Goal: Information Seeking & Learning: Learn about a topic

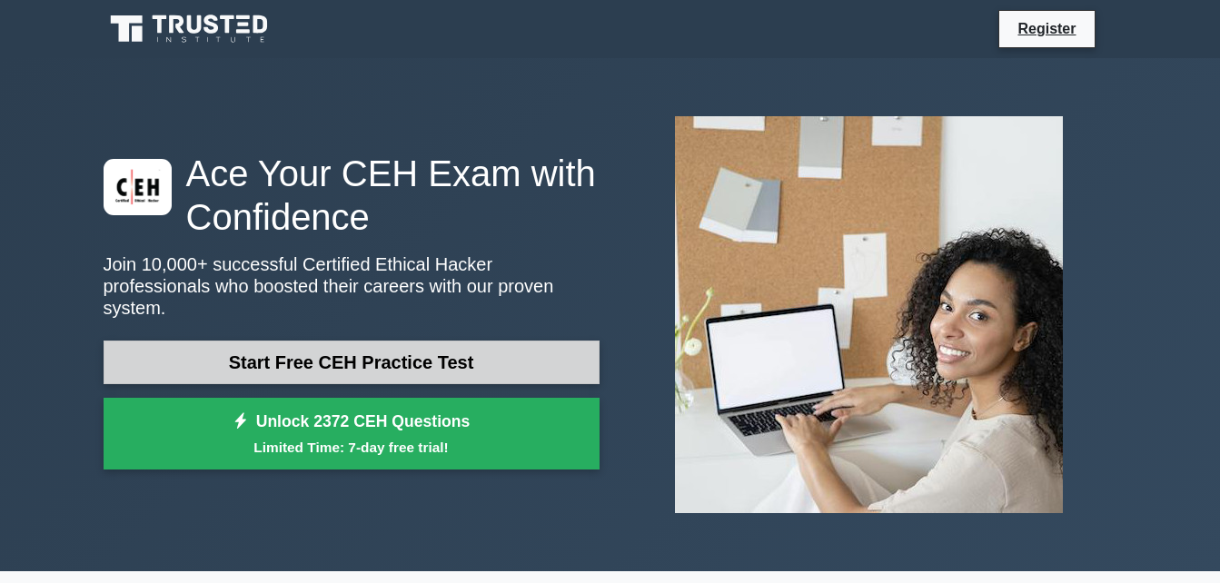
click at [538, 350] on link "Start Free CEH Practice Test" at bounding box center [352, 363] width 496 height 44
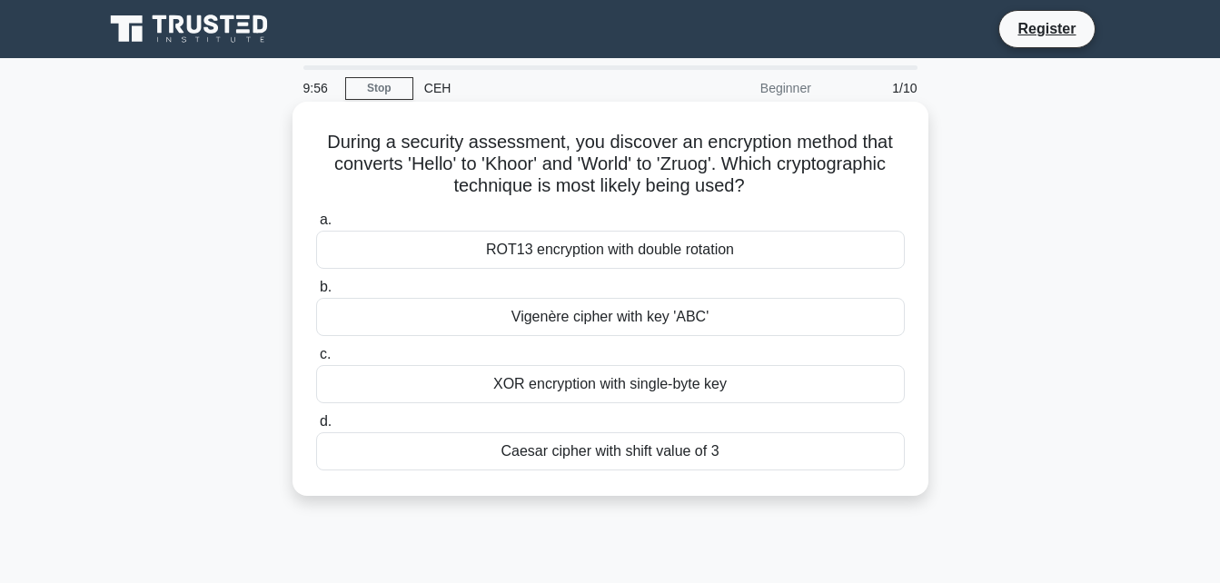
click at [512, 231] on label "a. ROT13 encryption with double rotation" at bounding box center [610, 239] width 589 height 60
click at [316, 226] on input "a. ROT13 encryption with double rotation" at bounding box center [316, 220] width 0 height 12
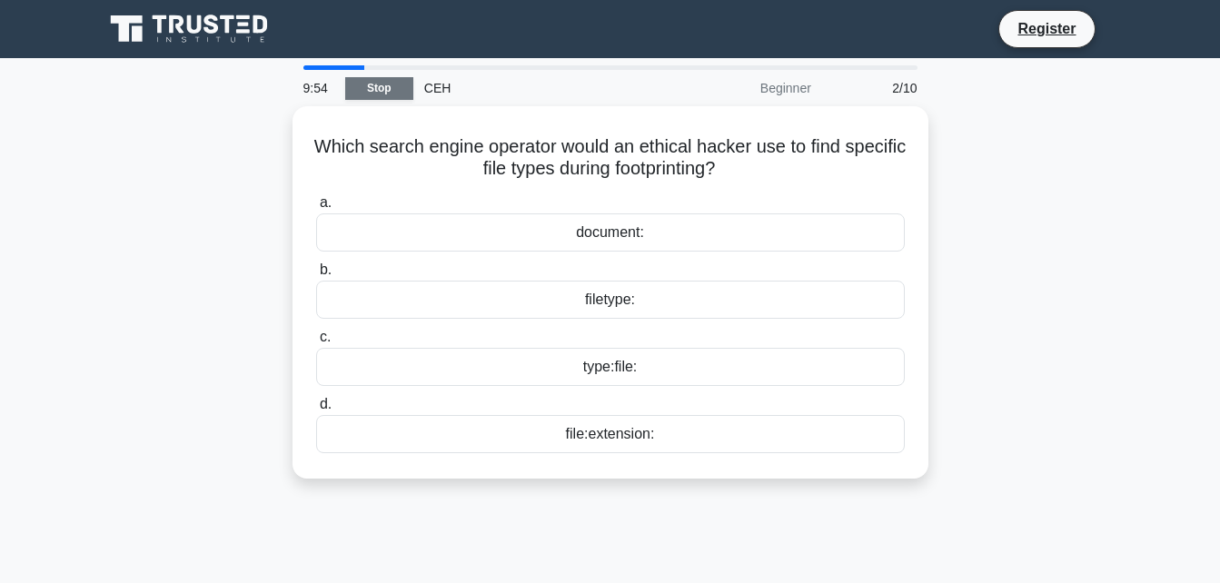
click at [382, 79] on link "Stop" at bounding box center [379, 88] width 68 height 23
drag, startPoint x: 347, startPoint y: 67, endPoint x: 282, endPoint y: 68, distance: 65.4
click at [282, 68] on div "9:51 Stop CEH Beginner 2/10 Which search engine operator would an ethical hacke…" at bounding box center [611, 519] width 1036 height 909
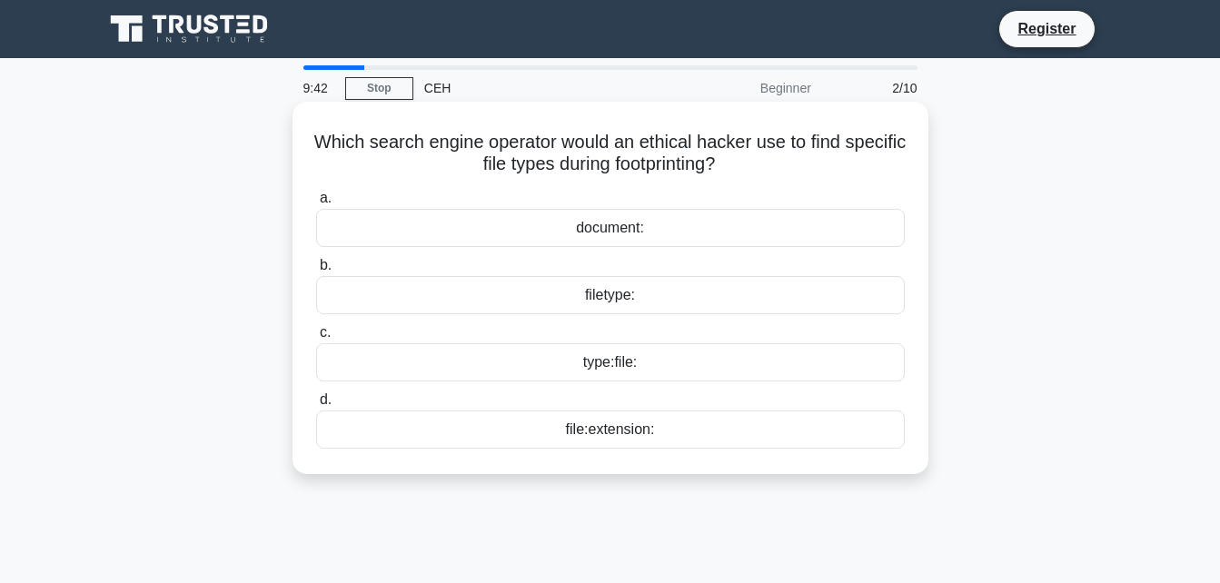
click at [715, 297] on div "filetype:" at bounding box center [610, 295] width 589 height 38
click at [316, 272] on input "b. filetype:" at bounding box center [316, 266] width 0 height 12
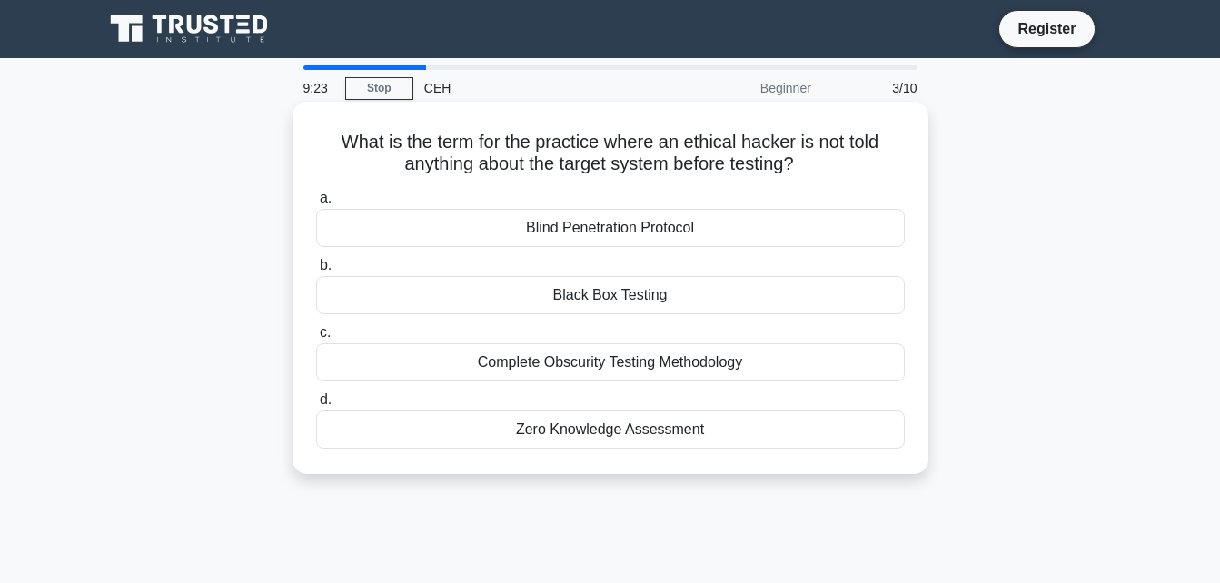
click at [613, 295] on div "Black Box Testing" at bounding box center [610, 295] width 589 height 38
click at [316, 272] on input "b. Black Box Testing" at bounding box center [316, 266] width 0 height 12
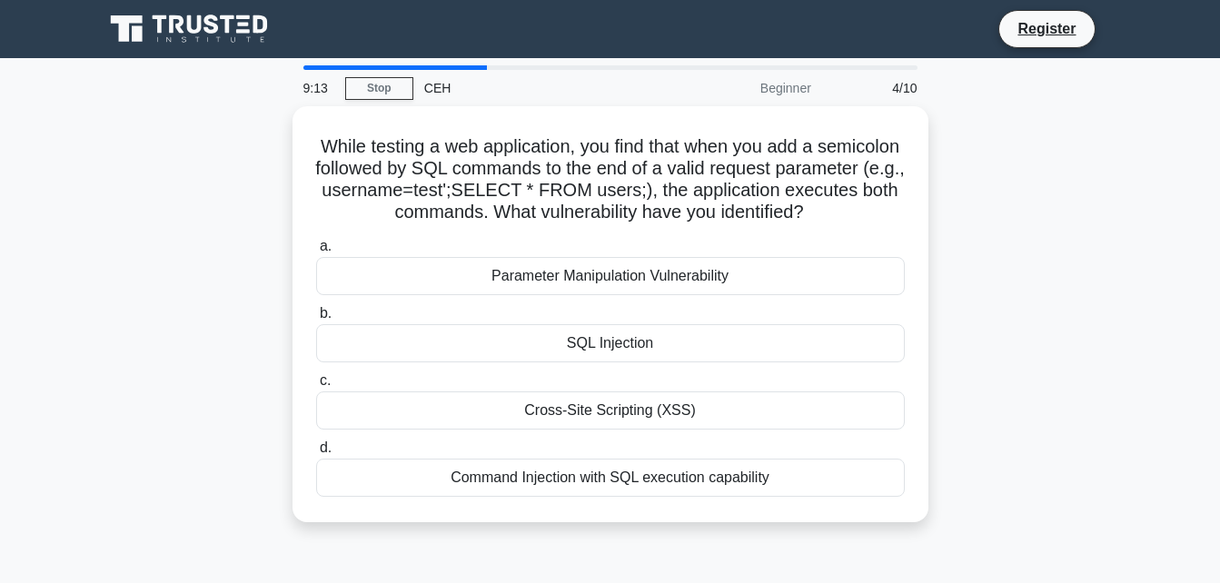
click at [194, 14] on icon at bounding box center [191, 29] width 174 height 35
